Goal: Information Seeking & Learning: Learn about a topic

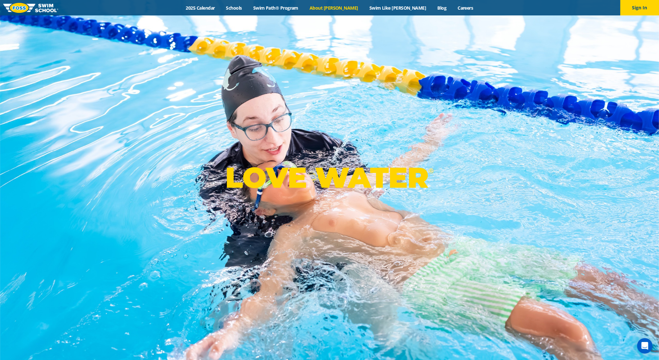
click at [349, 9] on link "About [PERSON_NAME]" at bounding box center [334, 8] width 60 height 6
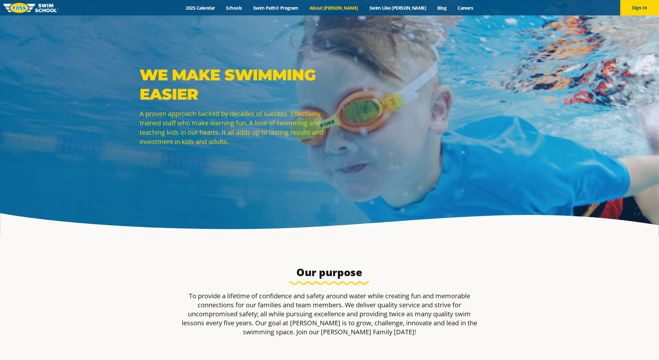
scroll to position [17, 0]
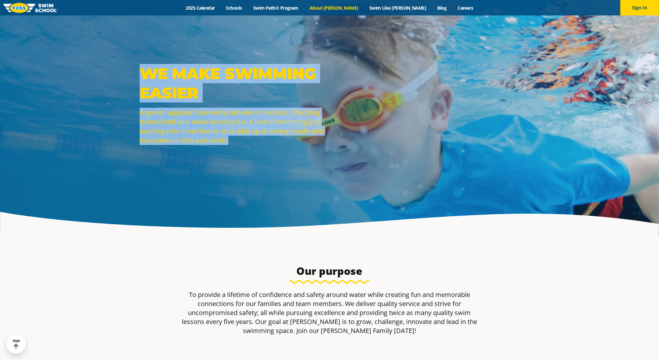
drag, startPoint x: 245, startPoint y: 143, endPoint x: 128, endPoint y: 77, distance: 133.9
click at [128, 77] on div "WE MAKE SWIMMING EASIER A proven approach backed by decades of success. Effecti…" at bounding box center [329, 109] width 659 height 252
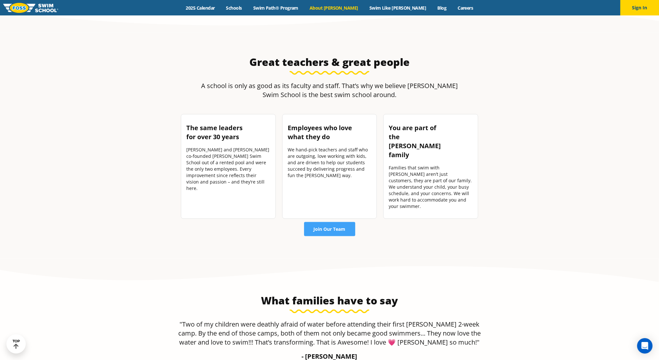
scroll to position [952, 0]
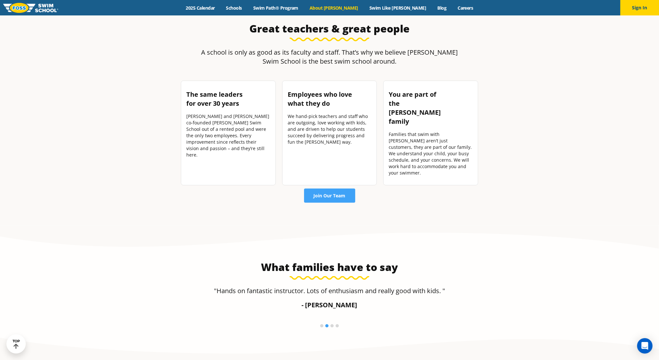
drag, startPoint x: 194, startPoint y: 92, endPoint x: 437, endPoint y: 149, distance: 249.5
click at [437, 149] on div "The same leaders for over 30 years Jon and Susan Foss co-founded Foss Swim Scho…" at bounding box center [329, 132] width 304 height 111
click at [437, 149] on div "Families that swim with FOSS aren’t just customers, they are part of our family…" at bounding box center [430, 153] width 84 height 45
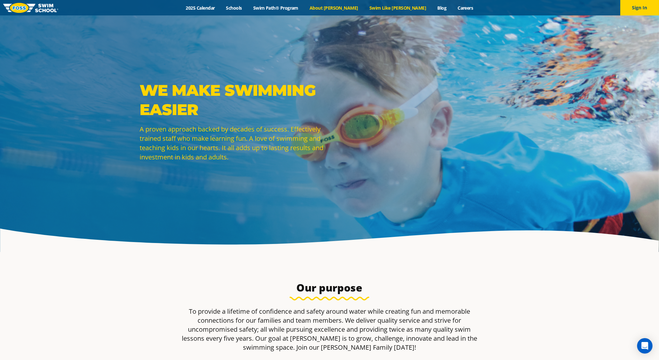
scroll to position [0, 0]
click at [389, 5] on link "Swim Like [PERSON_NAME]" at bounding box center [397, 8] width 68 height 6
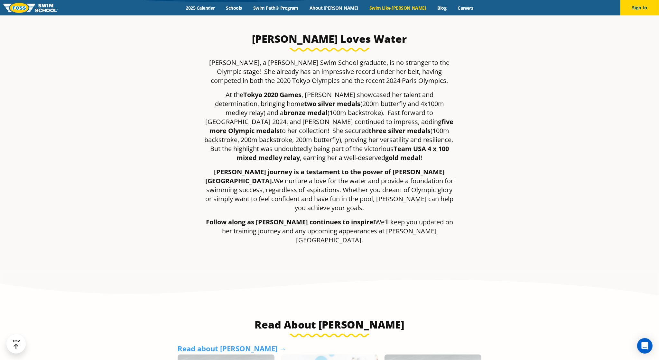
scroll to position [243, 0]
click at [365, 60] on p "Regan Smith, a Foss Swim School graduate, is no stranger to the Olympic stage! …" at bounding box center [329, 71] width 251 height 27
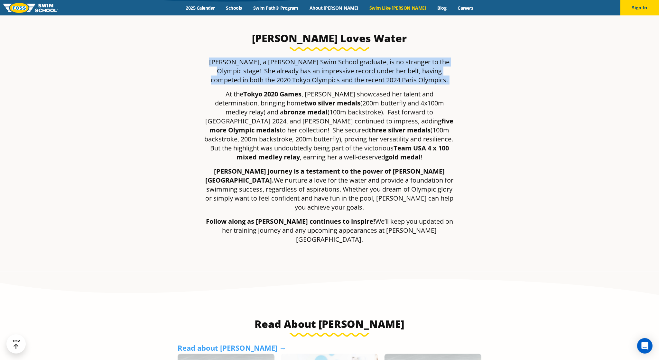
click at [365, 60] on p "Regan Smith, a Foss Swim School graduate, is no stranger to the Olympic stage! …" at bounding box center [329, 71] width 251 height 27
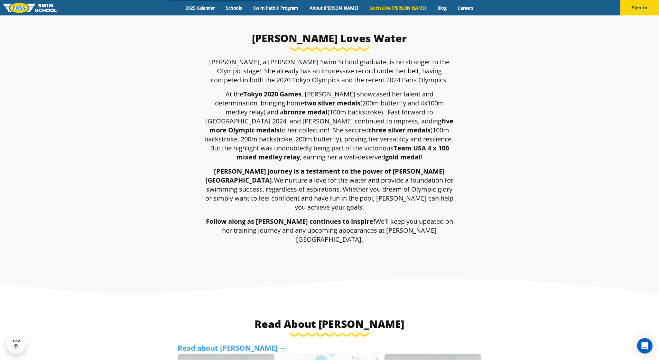
click at [362, 97] on p "At the Tokyo 2020 Games , Regan showcased her talent and determination, bringin…" at bounding box center [329, 126] width 251 height 72
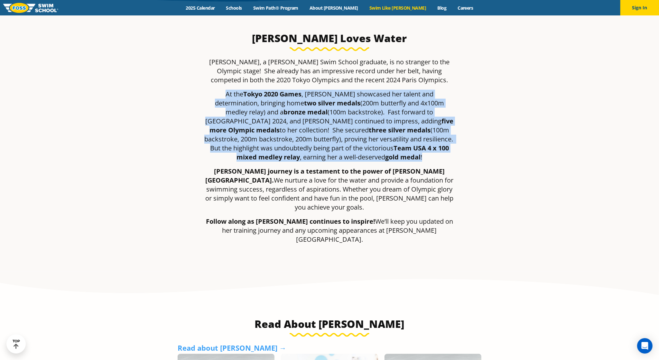
click at [362, 97] on p "At the Tokyo 2020 Games , Regan showcased her talent and determination, bringin…" at bounding box center [329, 126] width 251 height 72
click at [352, 140] on p "At the Tokyo 2020 Games , Regan showcased her talent and determination, bringin…" at bounding box center [329, 126] width 251 height 72
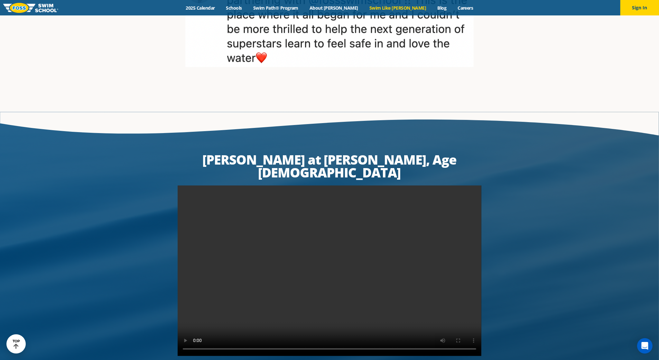
scroll to position [1260, 0]
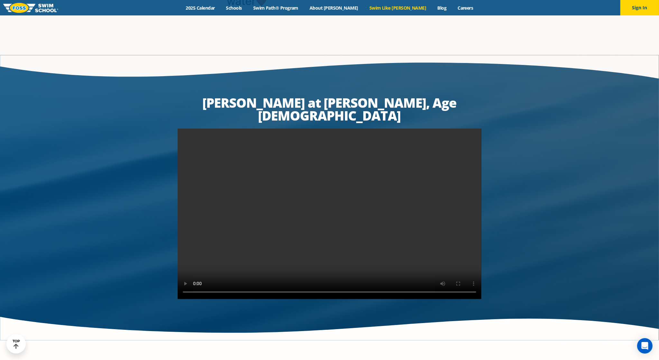
click at [326, 182] on video at bounding box center [329, 214] width 304 height 171
click at [195, 258] on video at bounding box center [329, 214] width 304 height 171
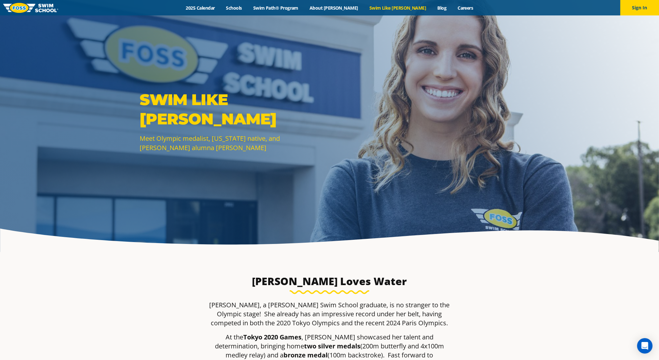
scroll to position [0, 0]
click at [336, 7] on link "About [PERSON_NAME]" at bounding box center [334, 8] width 60 height 6
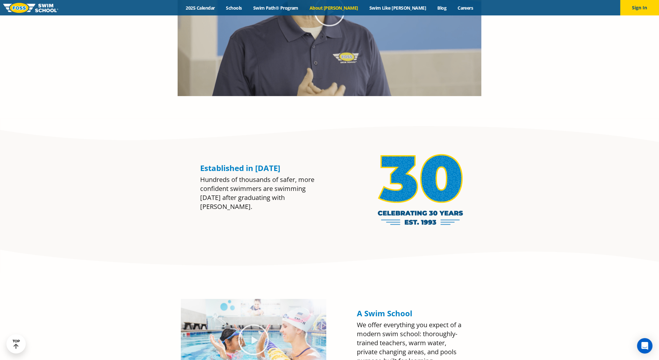
scroll to position [525, 0]
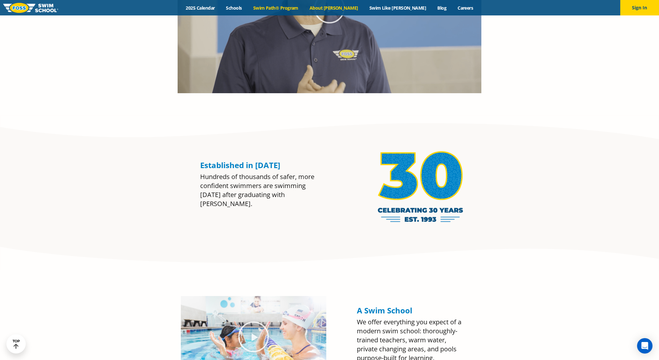
click at [300, 10] on link "Swim Path® Program" at bounding box center [275, 8] width 56 height 6
